Goal: Task Accomplishment & Management: Use online tool/utility

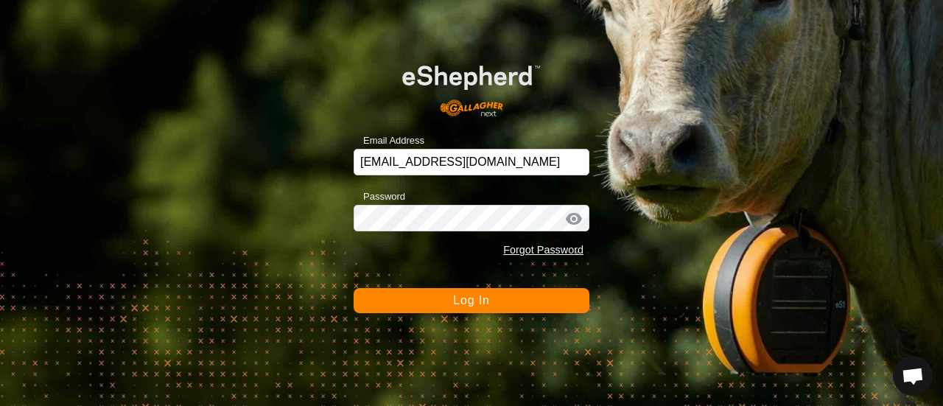
click at [463, 302] on span "Log In" at bounding box center [471, 300] width 36 height 13
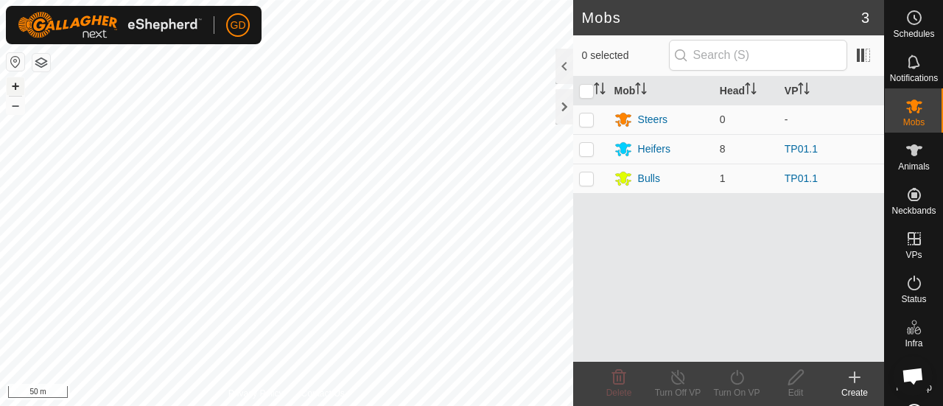
click at [14, 83] on button "+" at bounding box center [16, 86] width 18 height 18
